Goal: Task Accomplishment & Management: Manage account settings

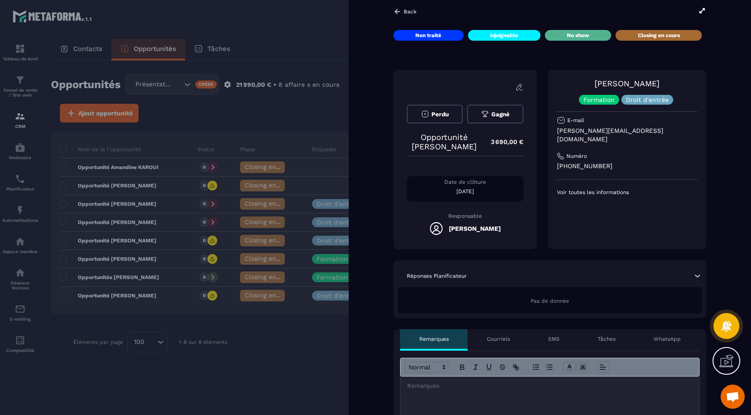
scroll to position [7, 0]
click at [667, 101] on p "Droit d'entrée" at bounding box center [647, 99] width 43 height 6
click at [522, 85] on icon at bounding box center [520, 87] width 8 height 8
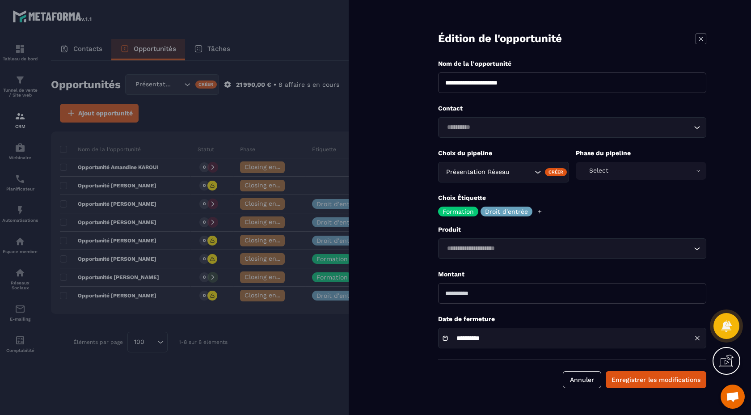
scroll to position [0, 0]
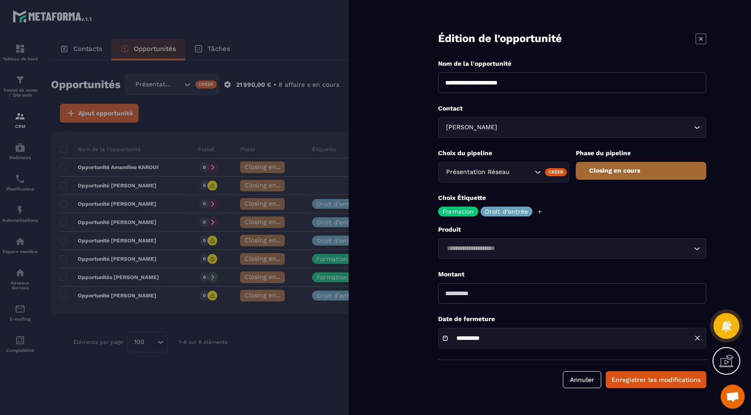
click at [468, 213] on p "Formation" at bounding box center [458, 211] width 31 height 6
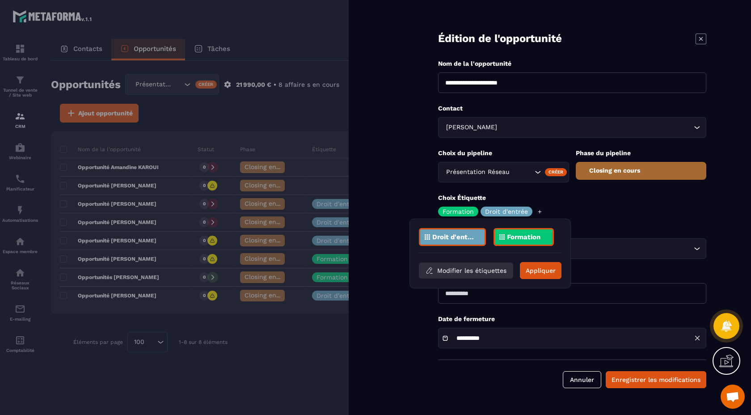
click at [465, 270] on button "Modifier les étiquettes" at bounding box center [466, 270] width 94 height 16
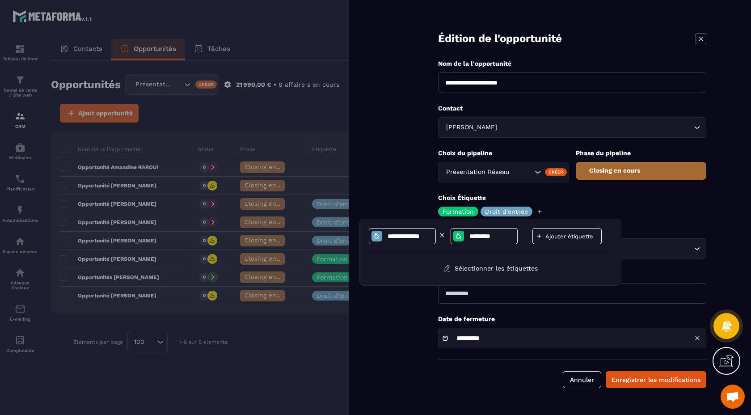
click at [441, 235] on icon at bounding box center [442, 235] width 8 height 8
type input "*********"
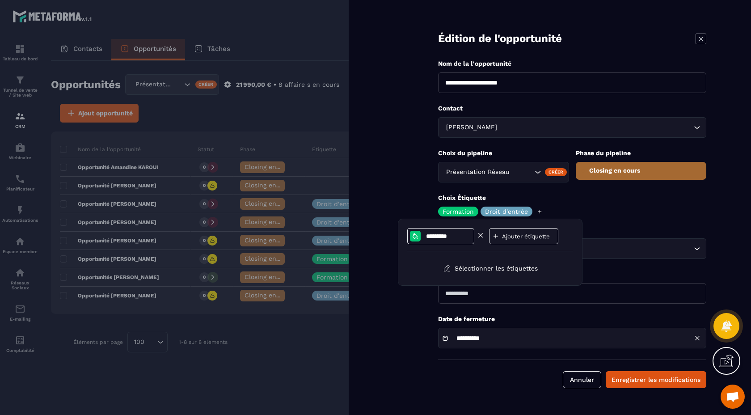
click at [481, 237] on icon at bounding box center [481, 235] width 8 height 8
click at [464, 234] on p "Ajouter étiquette" at bounding box center [476, 236] width 54 height 7
click at [482, 236] on icon at bounding box center [481, 235] width 8 height 8
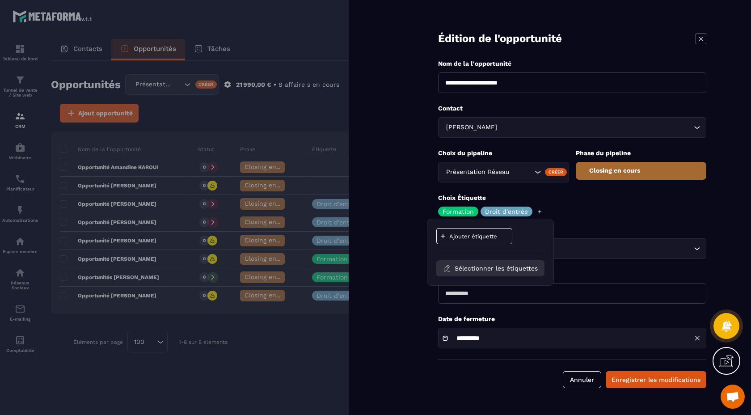
click at [478, 271] on button "Sélectionner les étiquettes" at bounding box center [490, 268] width 108 height 16
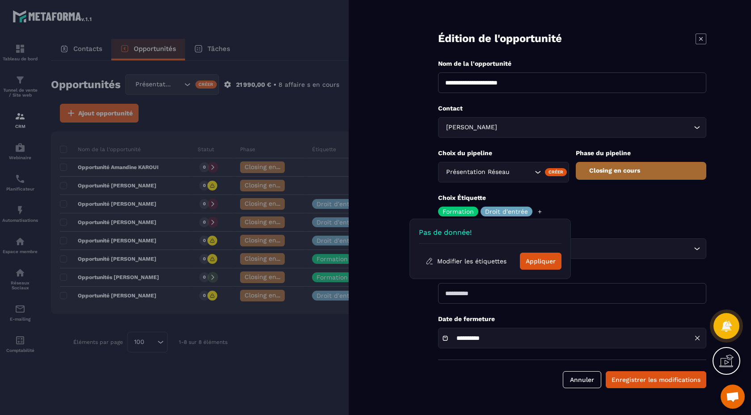
click at [578, 220] on form "**********" at bounding box center [573, 203] width 358 height 406
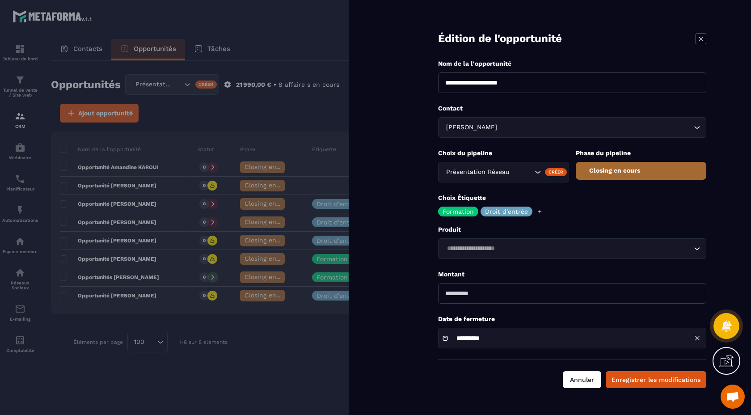
click at [578, 382] on button "Annuler" at bounding box center [582, 379] width 38 height 17
